Goal: Check status

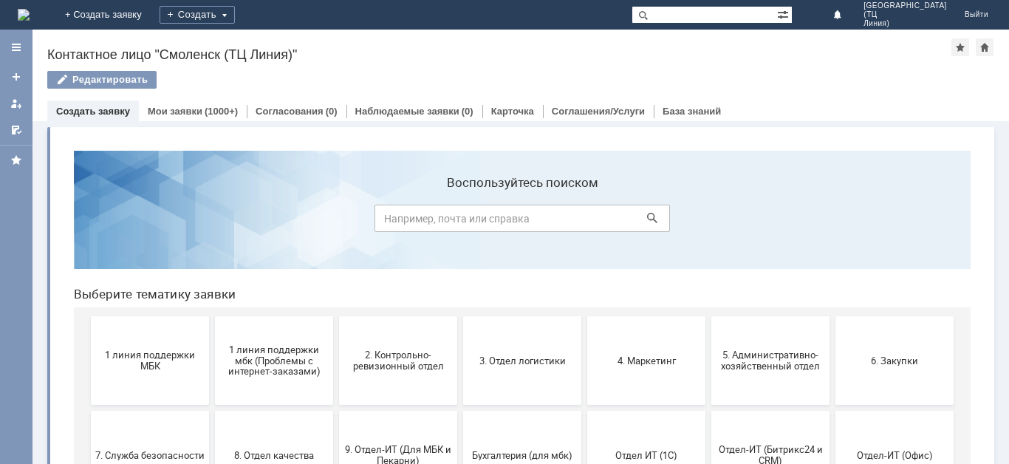
click at [97, 114] on link "Создать заявку" at bounding box center [93, 111] width 74 height 11
click at [174, 111] on link "Мои заявки" at bounding box center [175, 111] width 55 height 11
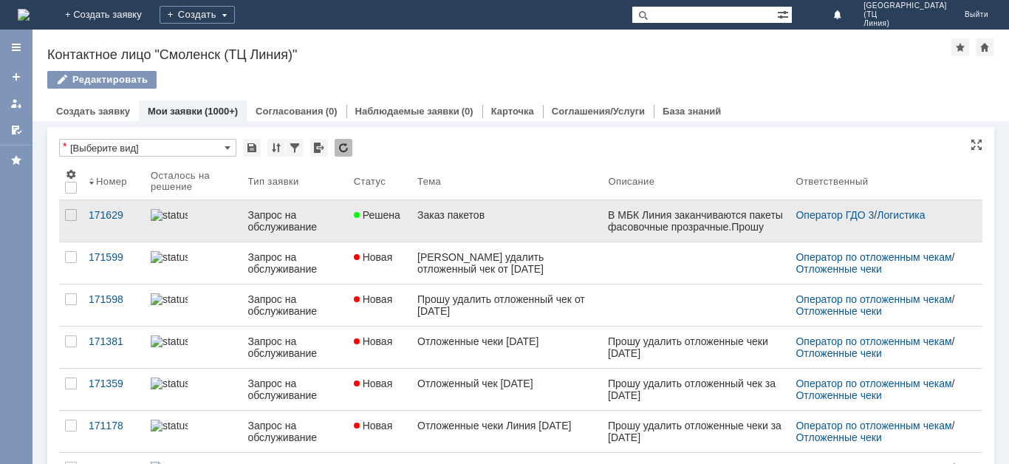
click at [455, 217] on div "Заказ пакетов" at bounding box center [506, 215] width 179 height 12
